Goal: Task Accomplishment & Management: Manage account settings

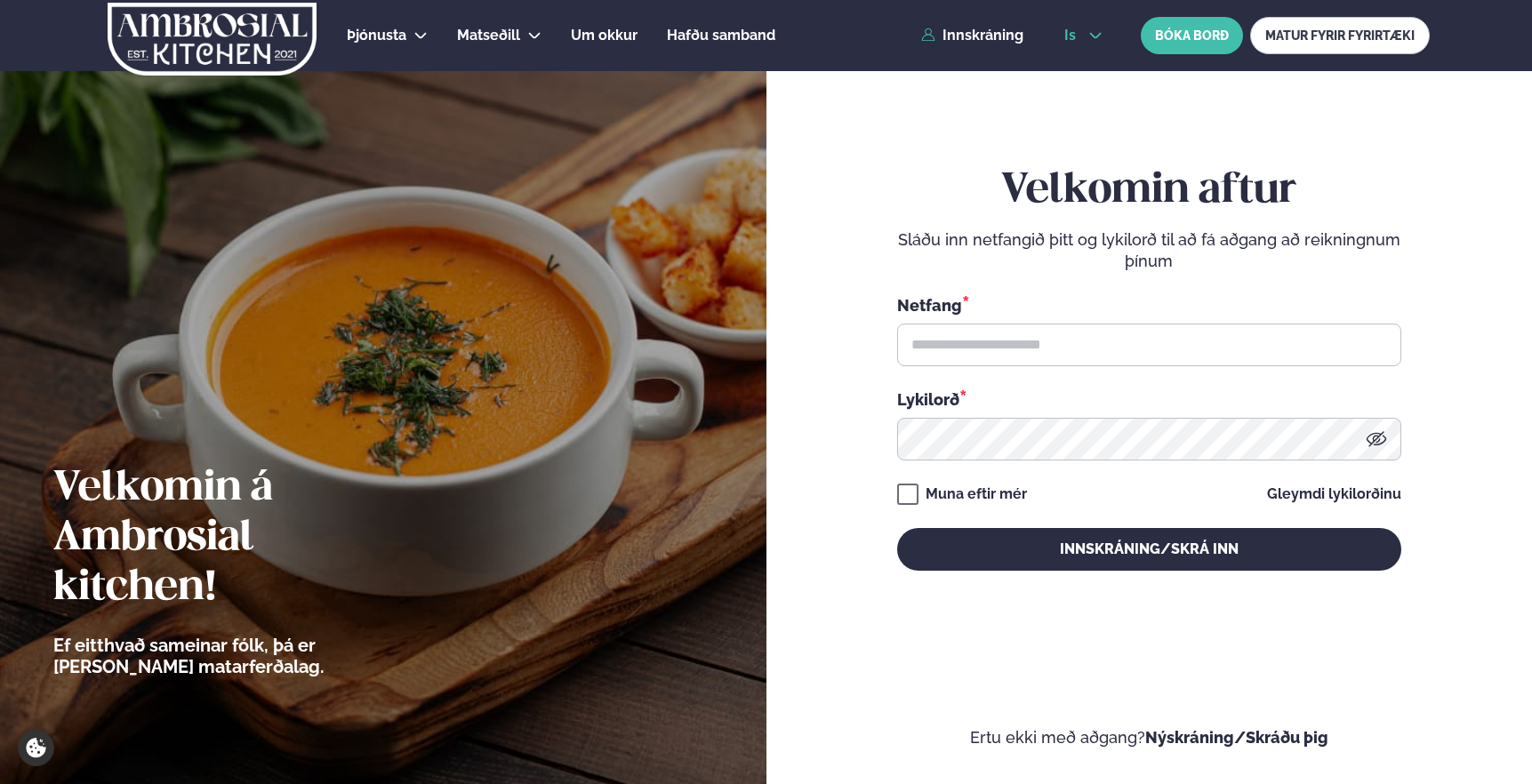
click at [1097, 37] on icon at bounding box center [1096, 36] width 12 height 6
click at [1091, 63] on link "en" at bounding box center [1083, 68] width 67 height 36
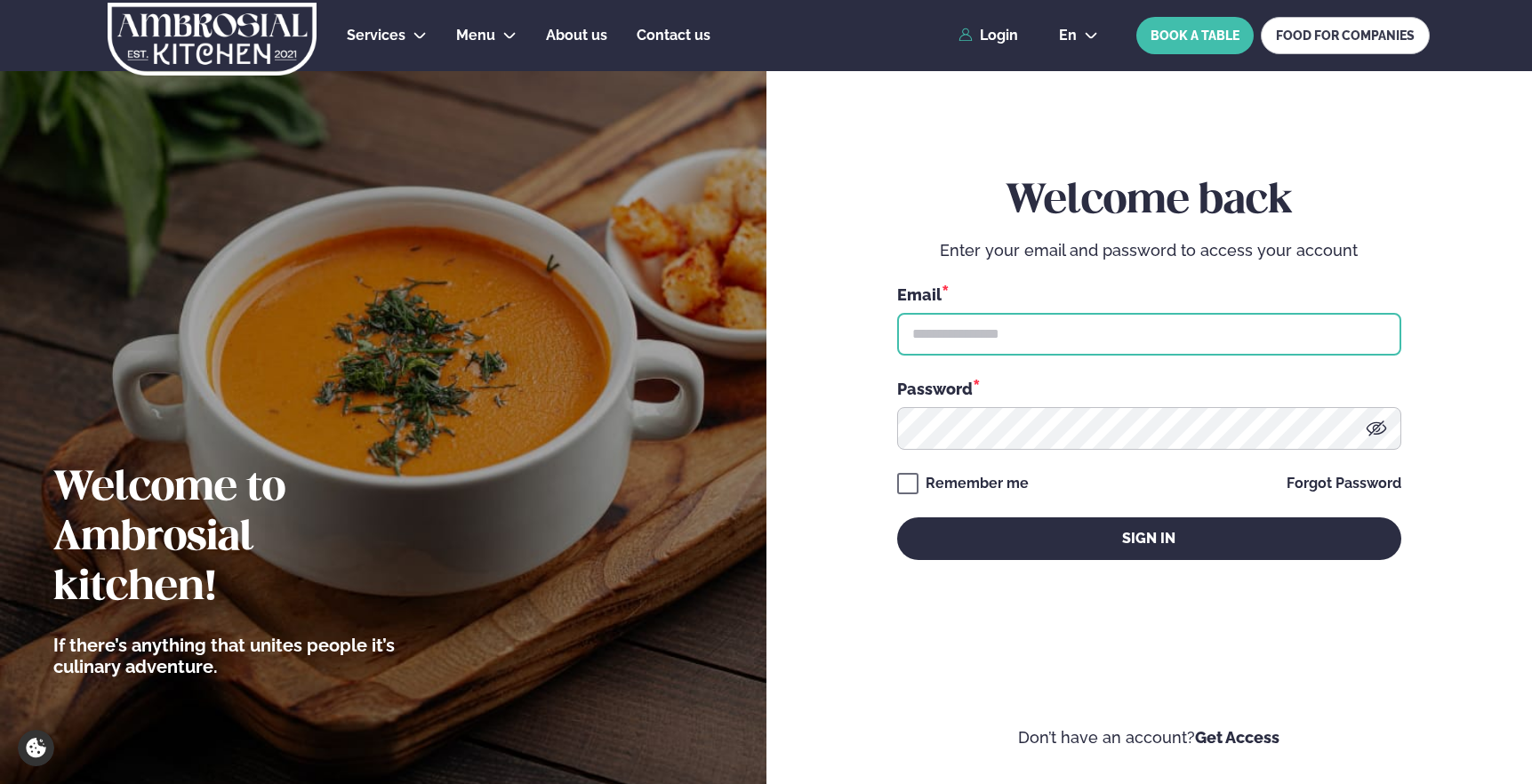
click at [1168, 333] on input "text" at bounding box center [1149, 334] width 504 height 43
type input "**********"
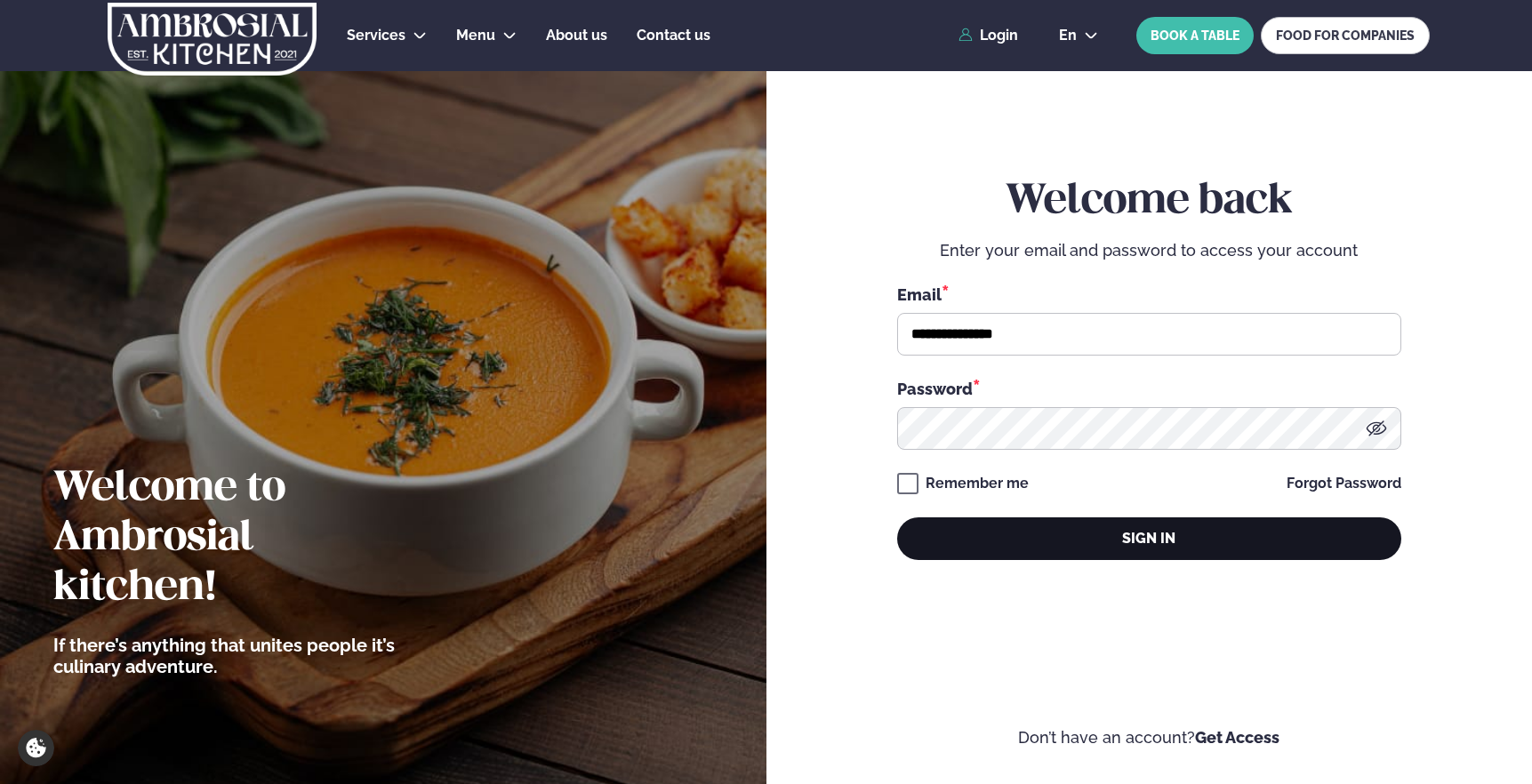
click at [1023, 531] on button "Sign in" at bounding box center [1149, 538] width 504 height 43
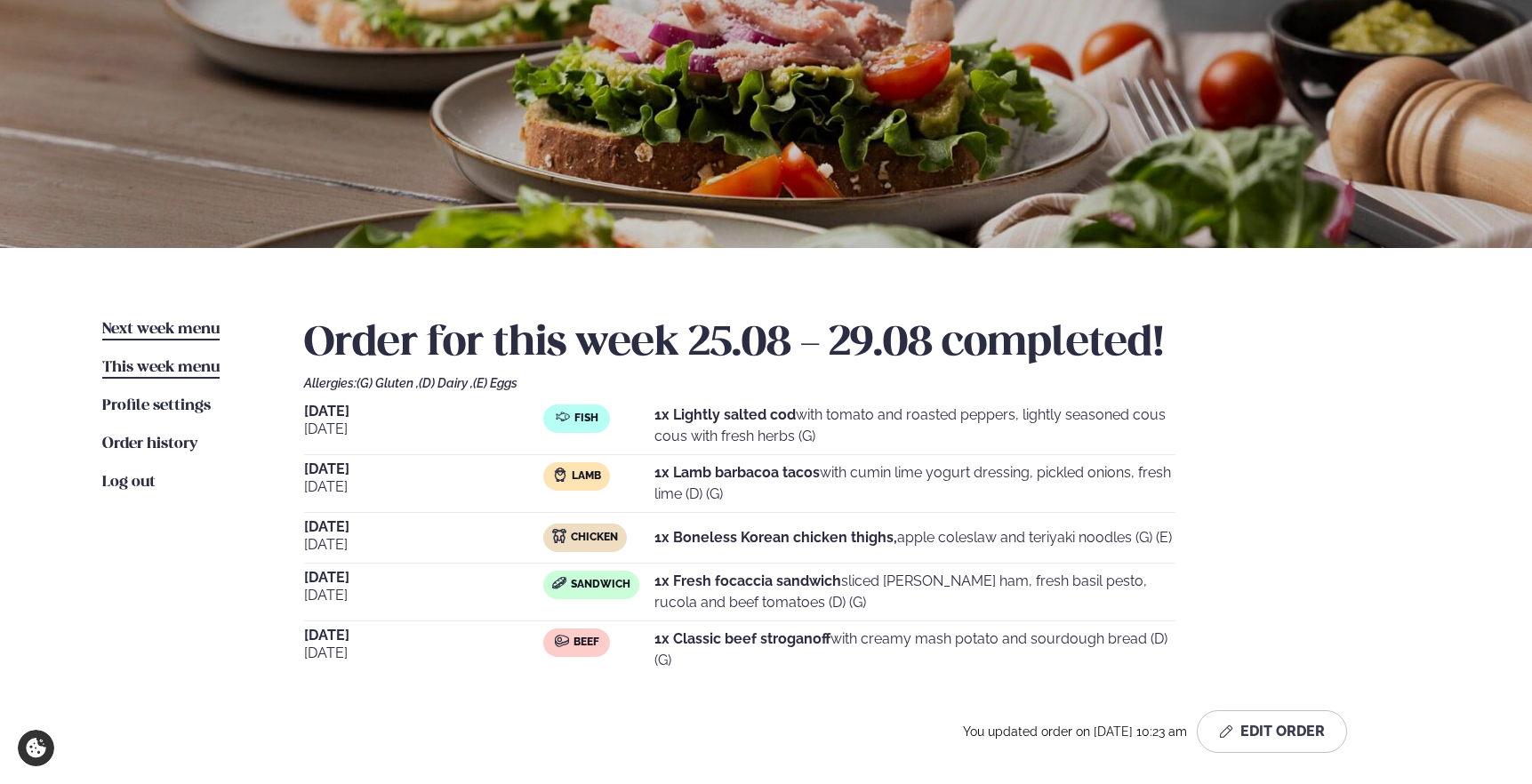
click at [216, 328] on span "Next week menu" at bounding box center [161, 329] width 118 height 16
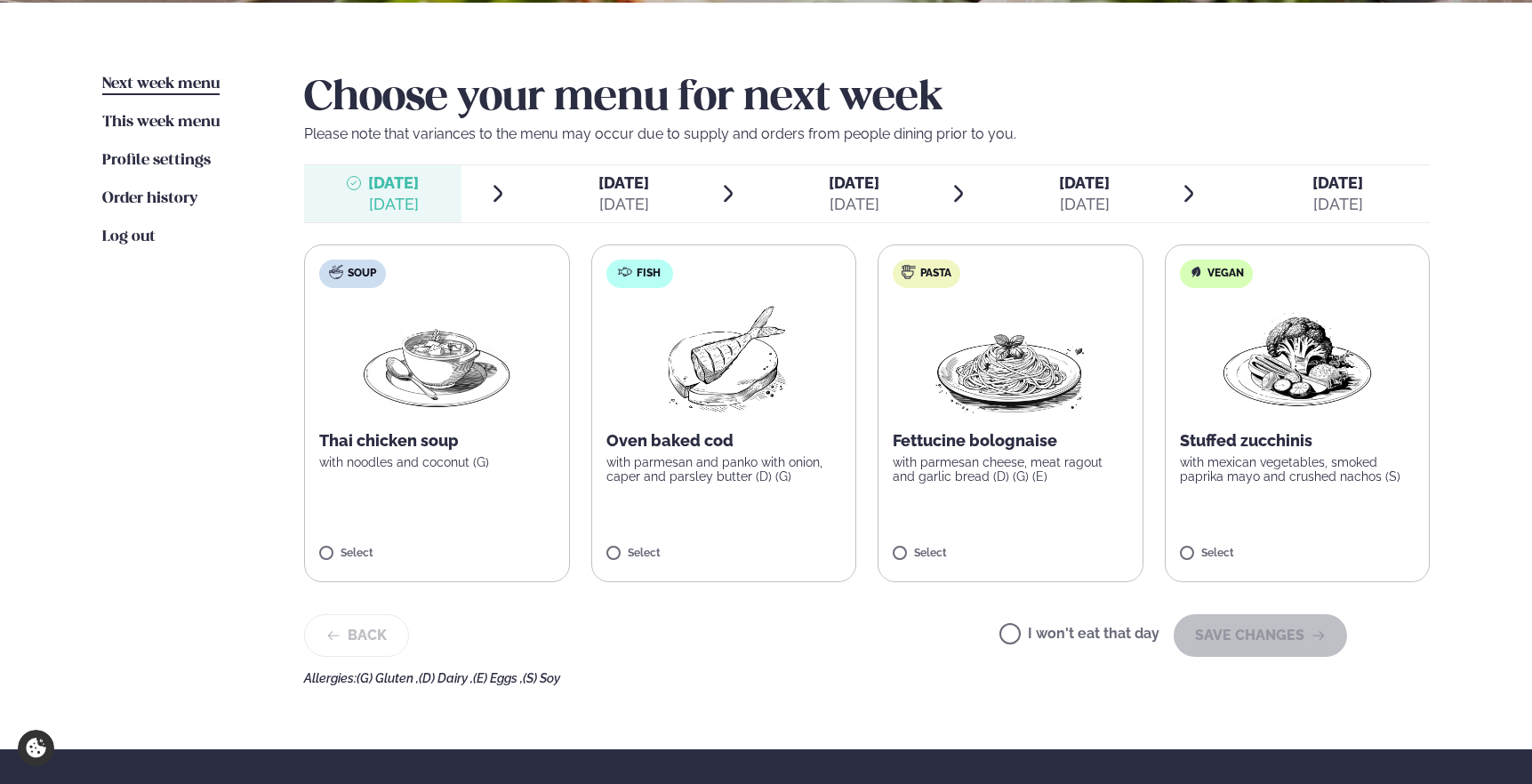
scroll to position [395, 0]
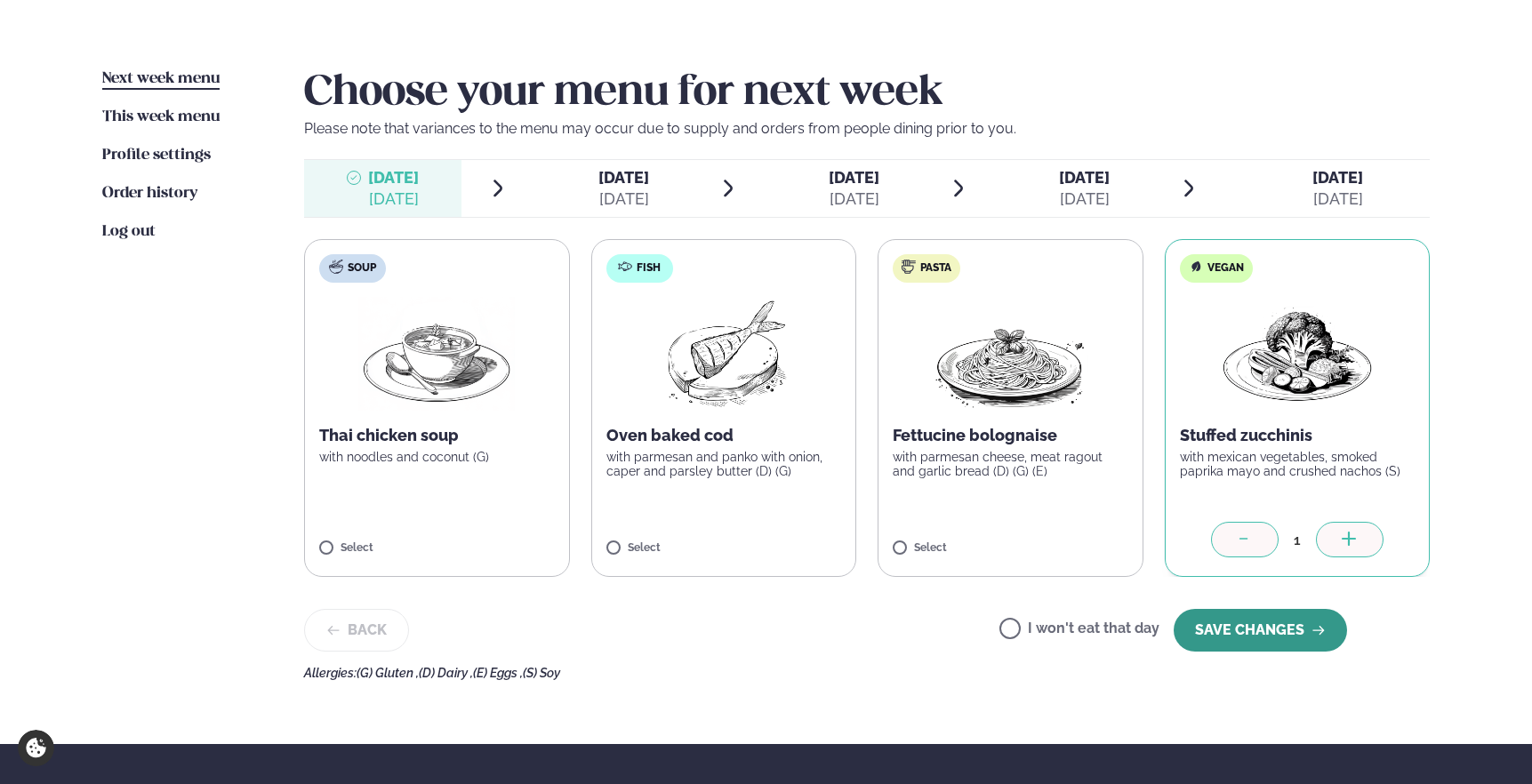
click at [1270, 625] on button "SAVE CHANGES" at bounding box center [1260, 630] width 173 height 43
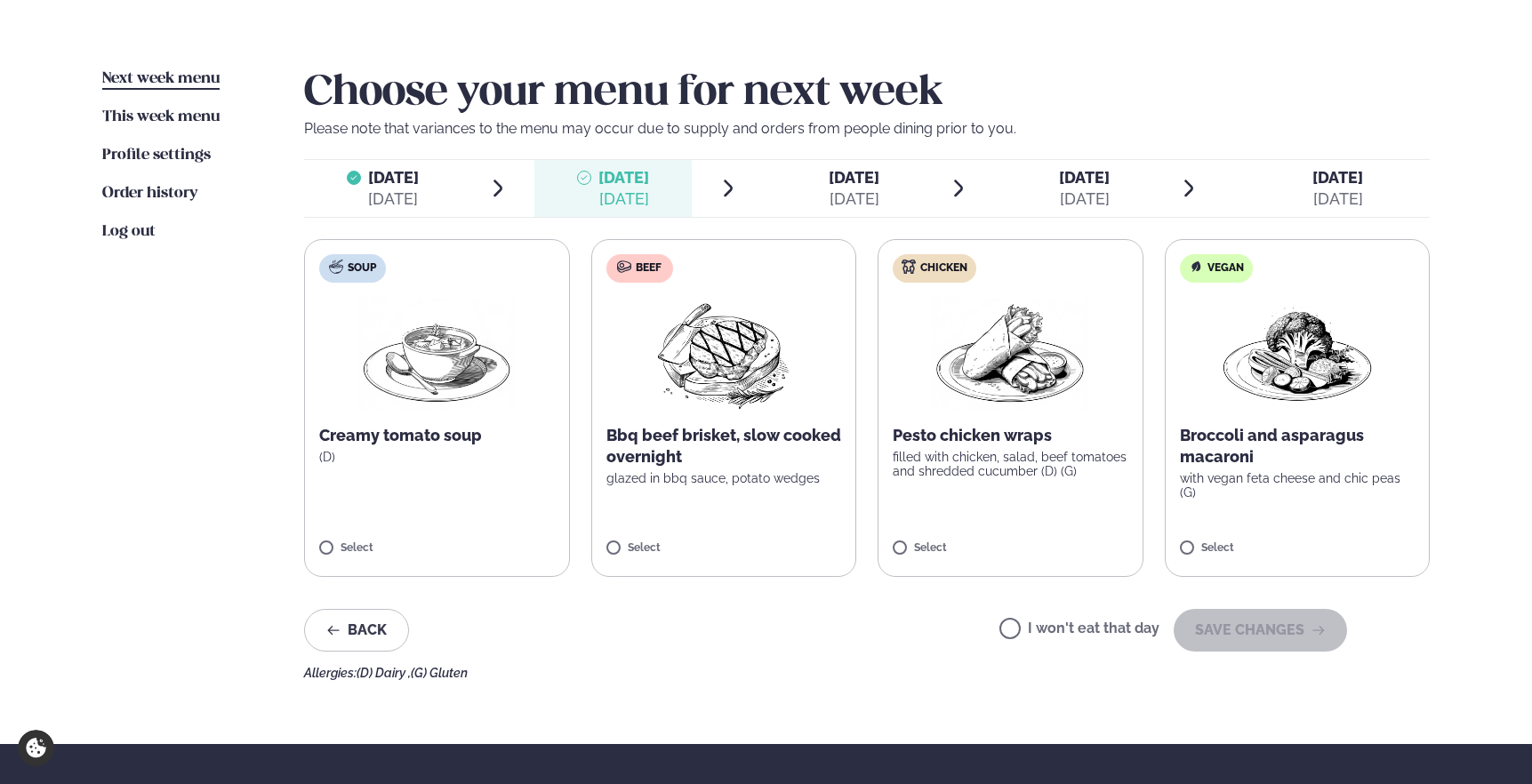
click at [815, 497] on label "Beef Bbq beef brisket, slow cooked overnight glazed in bbq sauce, potato wedges…" at bounding box center [724, 408] width 266 height 338
click at [1243, 628] on button "SAVE CHANGES" at bounding box center [1260, 630] width 173 height 43
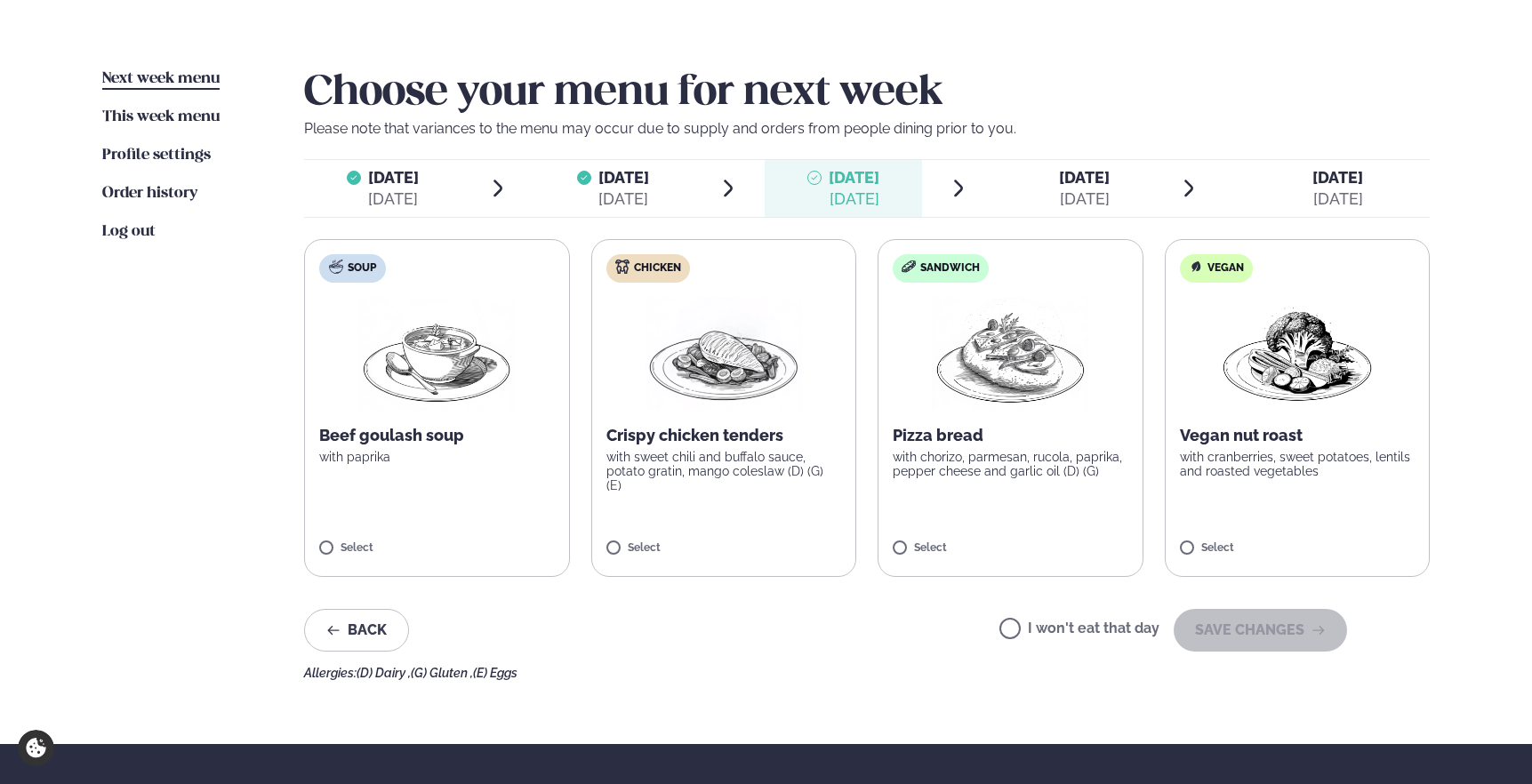
click at [1064, 407] on img at bounding box center [1010, 353] width 156 height 114
click at [1238, 628] on button "SAVE CHANGES" at bounding box center [1260, 630] width 173 height 43
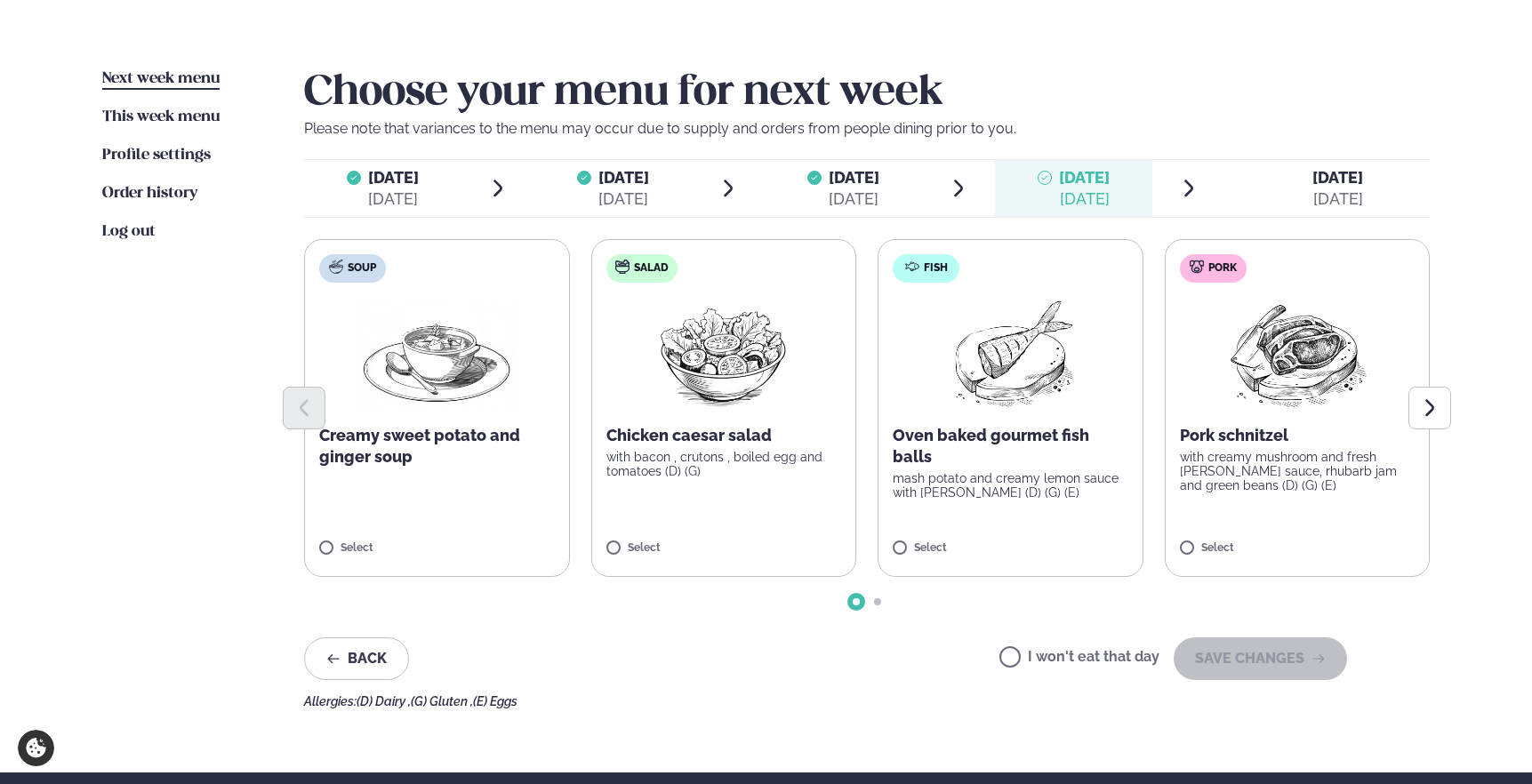
click at [1046, 451] on p "Oven baked gourmet fish balls" at bounding box center [1011, 445] width 236 height 43
click at [1273, 518] on label "Pork Pork schnitzel with creamy mushroom and fresh [PERSON_NAME] sauce, rhubarb…" at bounding box center [1297, 408] width 266 height 338
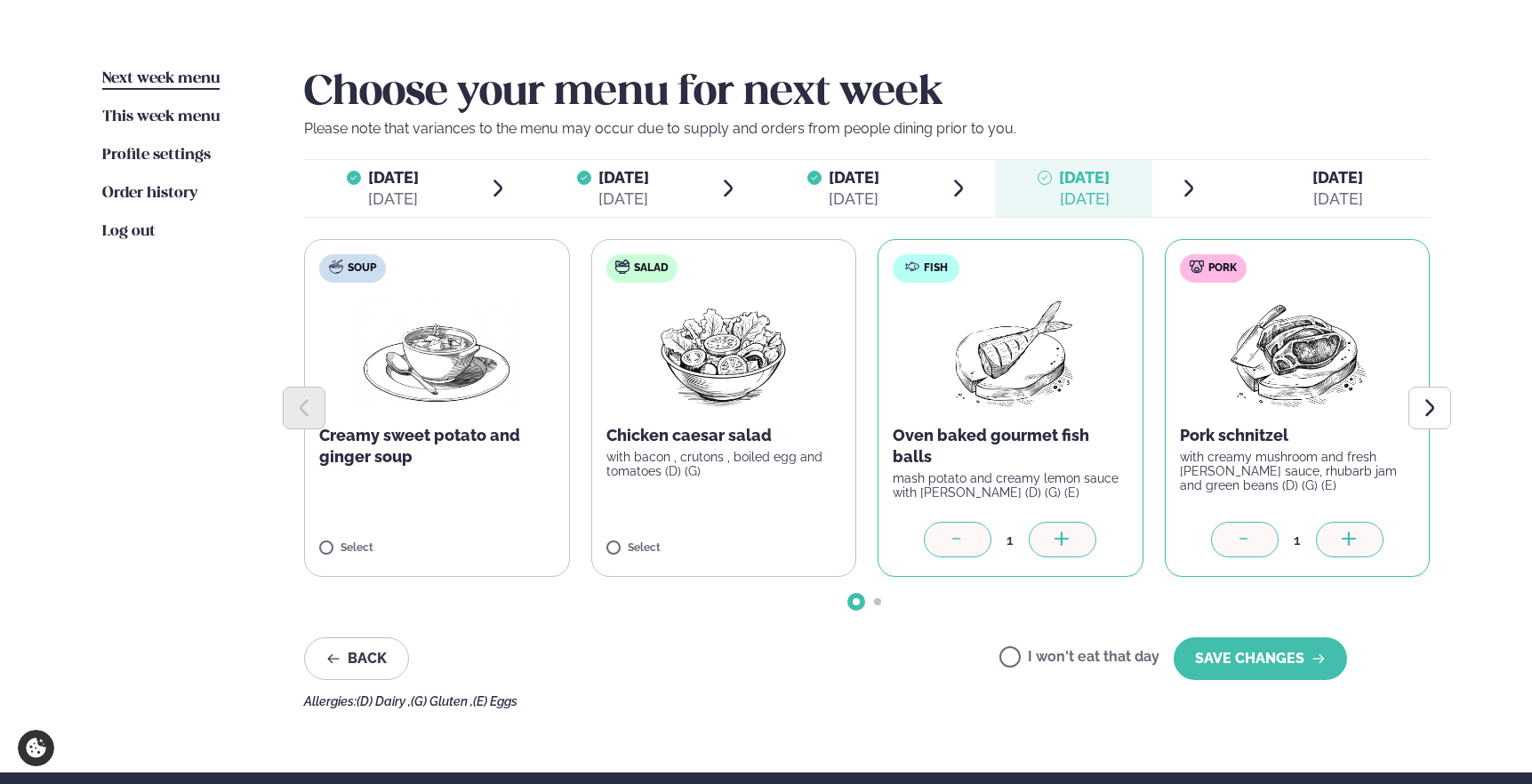
click at [965, 543] on icon at bounding box center [957, 539] width 17 height 17
click at [1227, 660] on button "SAVE CHANGES" at bounding box center [1260, 658] width 173 height 43
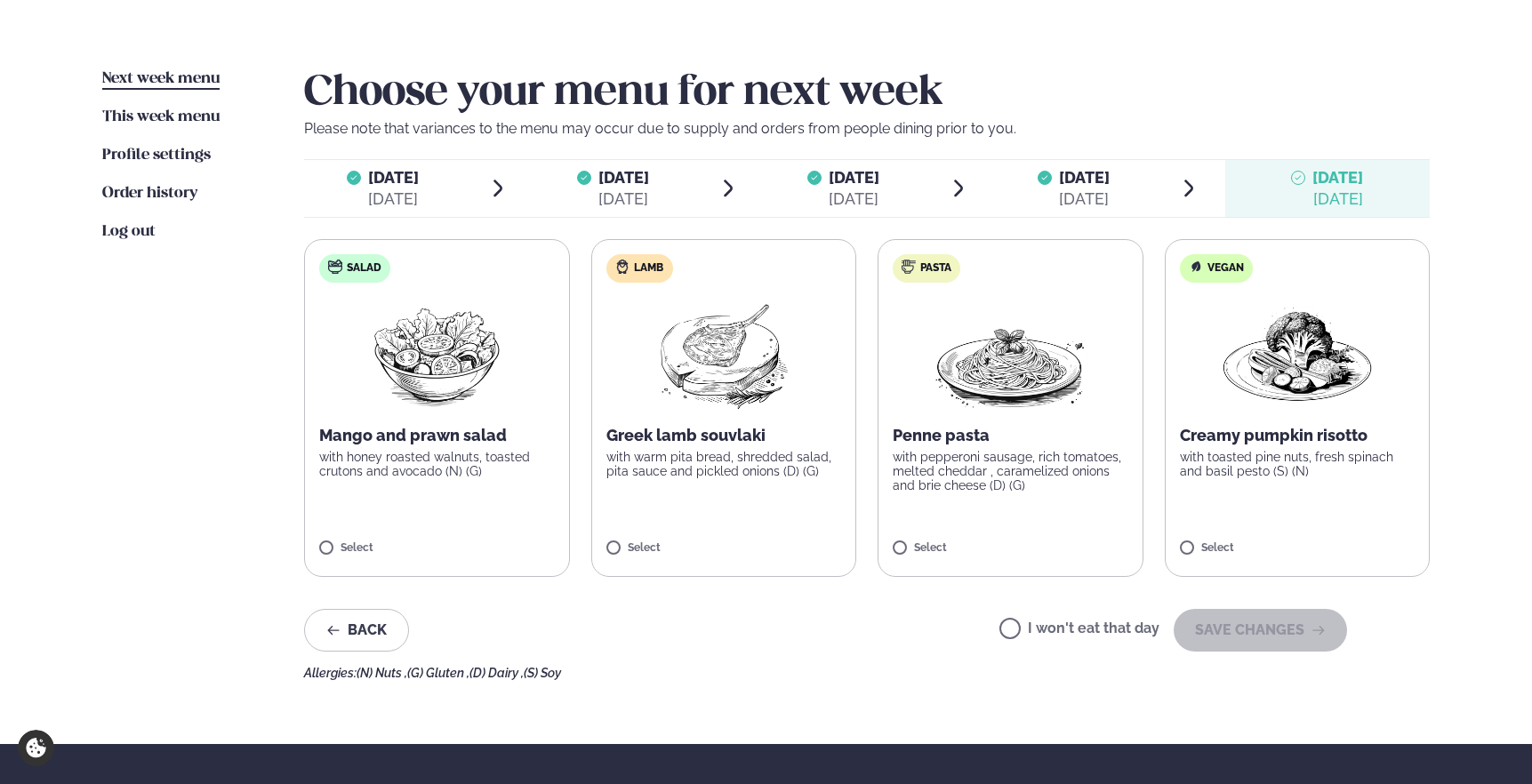
click at [834, 413] on label "Lamb Greek lamb souvlaki with warm pita bread, shredded salad, pita sauce and p…" at bounding box center [724, 408] width 266 height 338
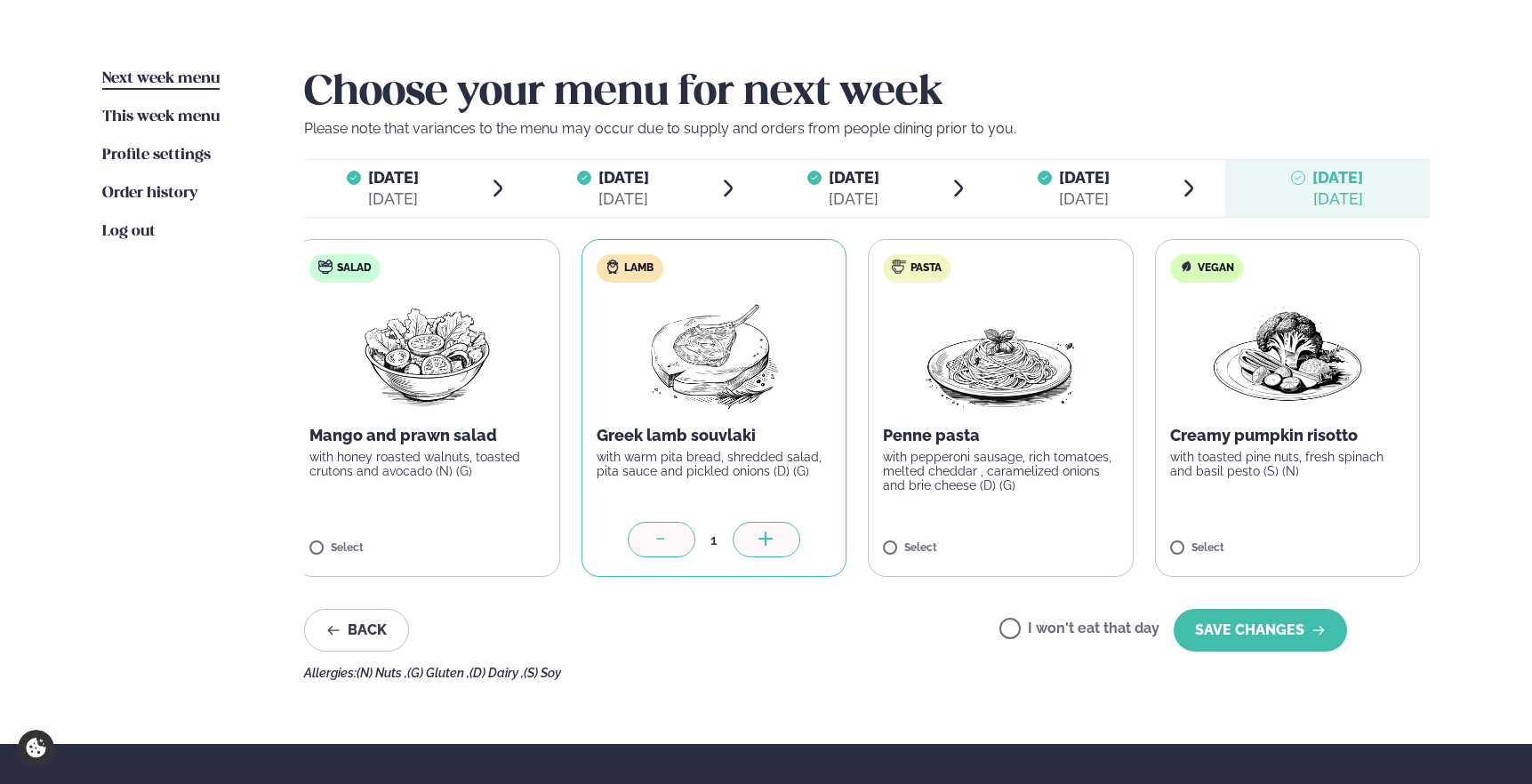
click at [751, 440] on p "Greek lamb souvlaki" at bounding box center [713, 434] width 235 height 21
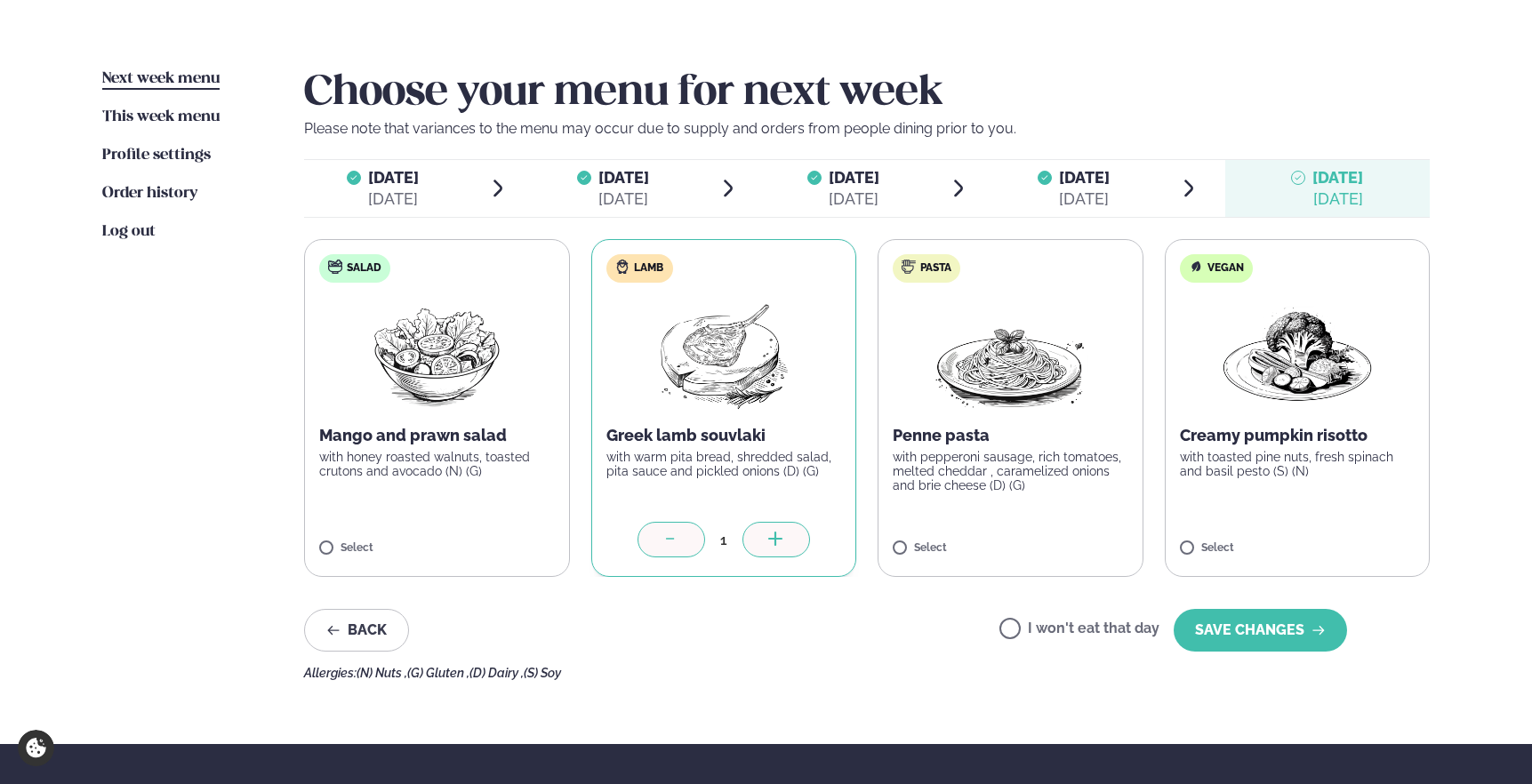
click at [829, 408] on label "Lamb Greek lamb souvlaki with warm pita bread, shredded salad, pita sauce and p…" at bounding box center [724, 408] width 266 height 338
click at [1237, 629] on button "SAVE CHANGES" at bounding box center [1260, 630] width 173 height 43
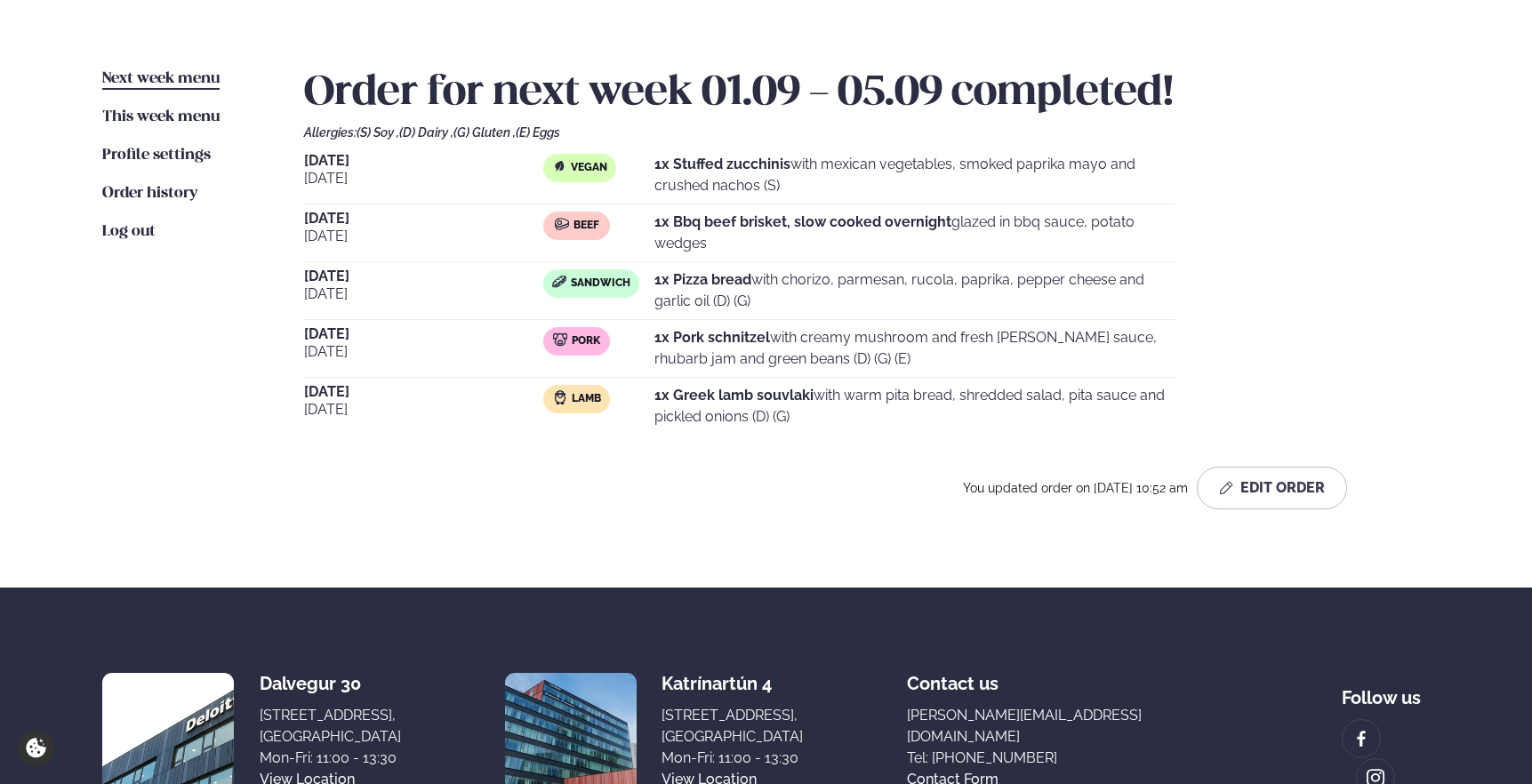
scroll to position [0, 0]
